Goal: Check status

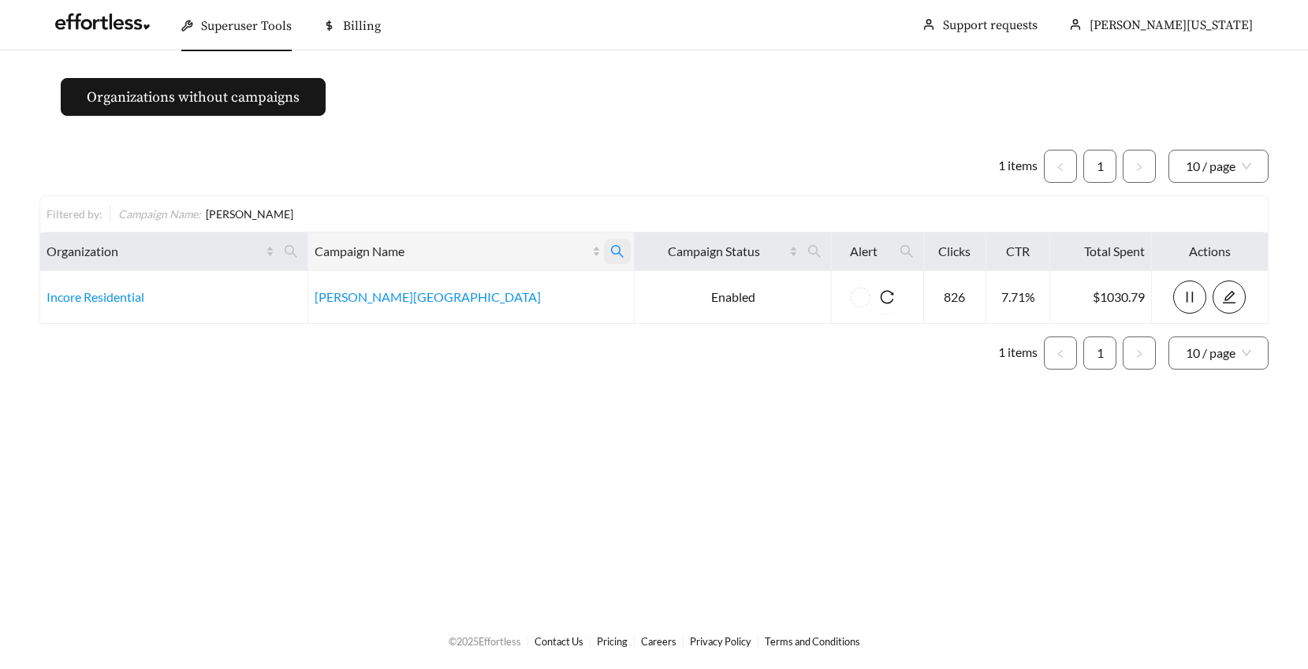
click at [610, 249] on icon "search" at bounding box center [617, 251] width 14 height 14
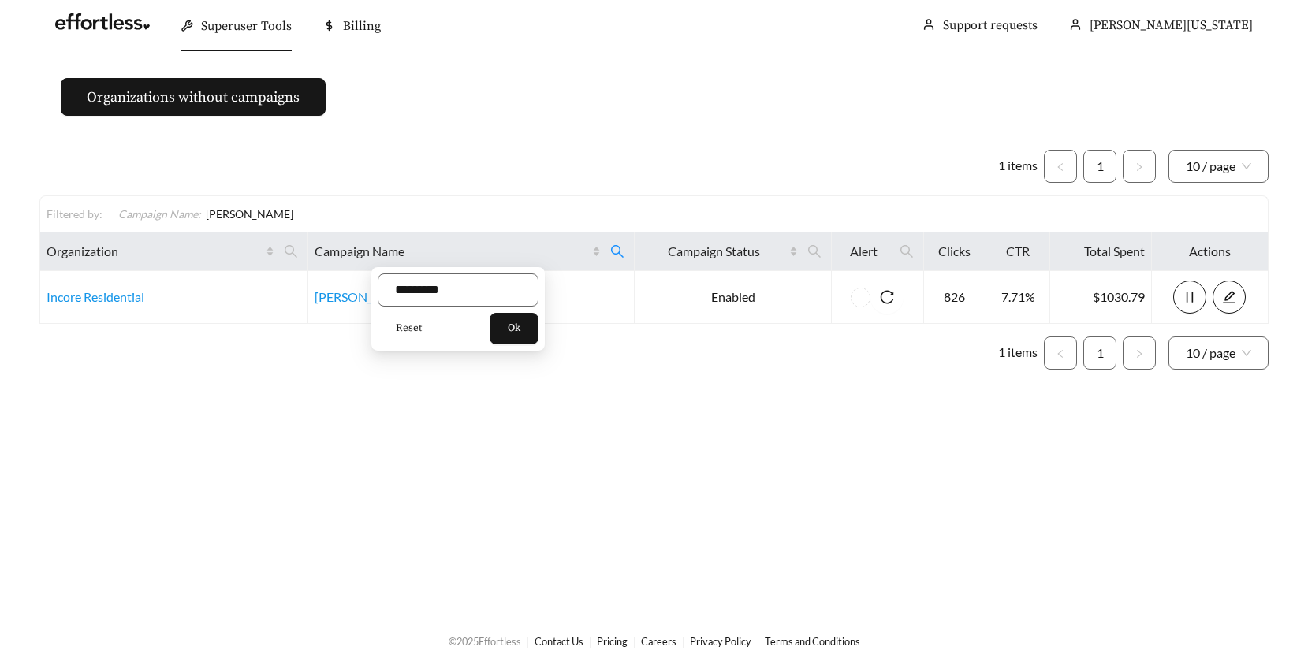
click at [405, 330] on span "Reset" at bounding box center [409, 329] width 26 height 16
click at [414, 297] on input "text" at bounding box center [458, 290] width 161 height 33
type input "*******"
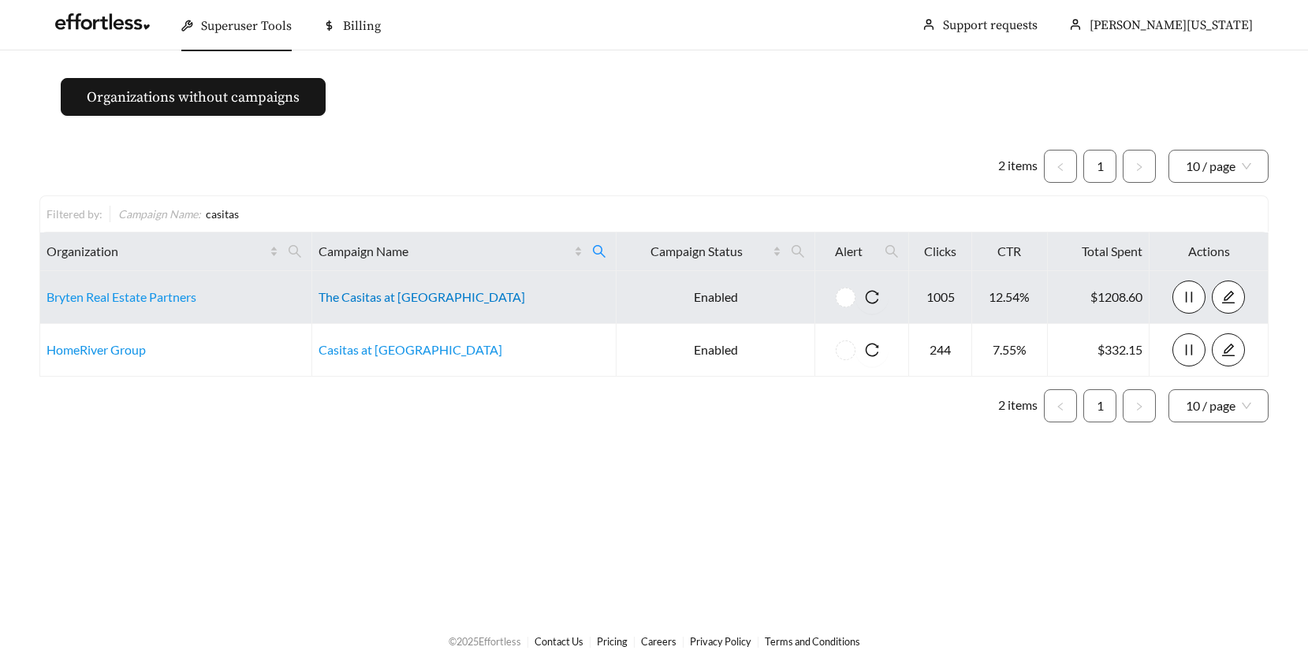
click at [408, 299] on link "The Casitas at [GEOGRAPHIC_DATA]" at bounding box center [422, 296] width 207 height 15
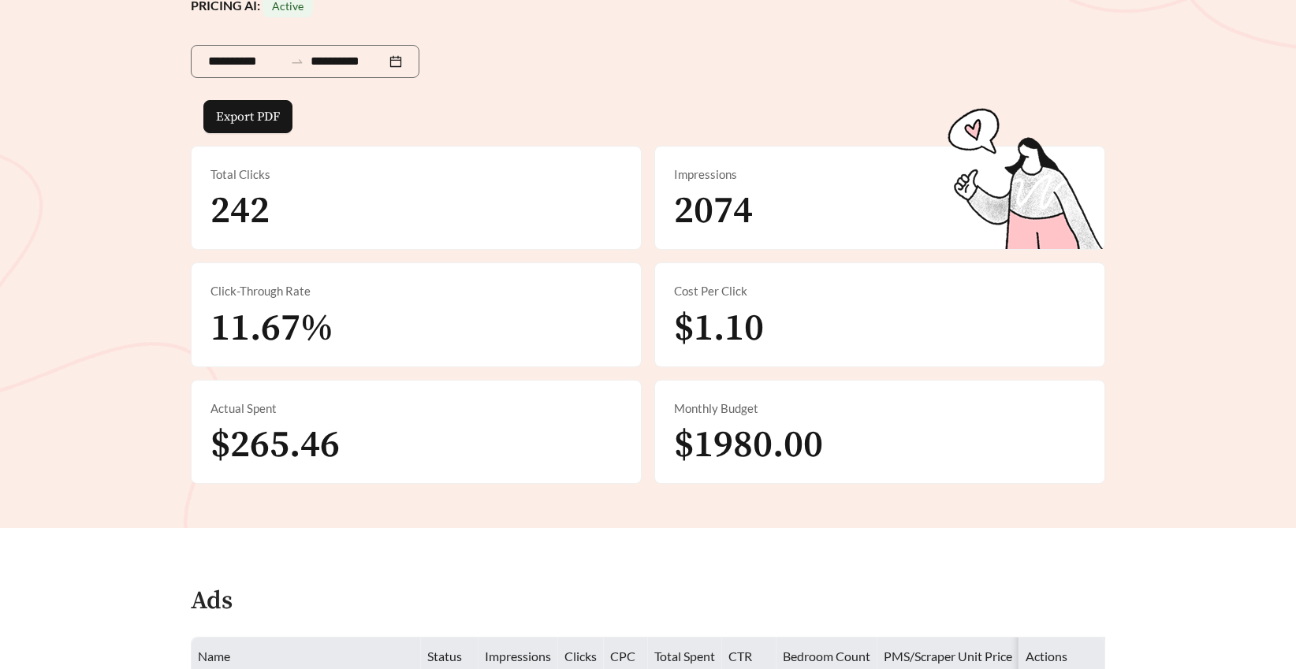
scroll to position [287, 0]
